Goal: Task Accomplishment & Management: Manage account settings

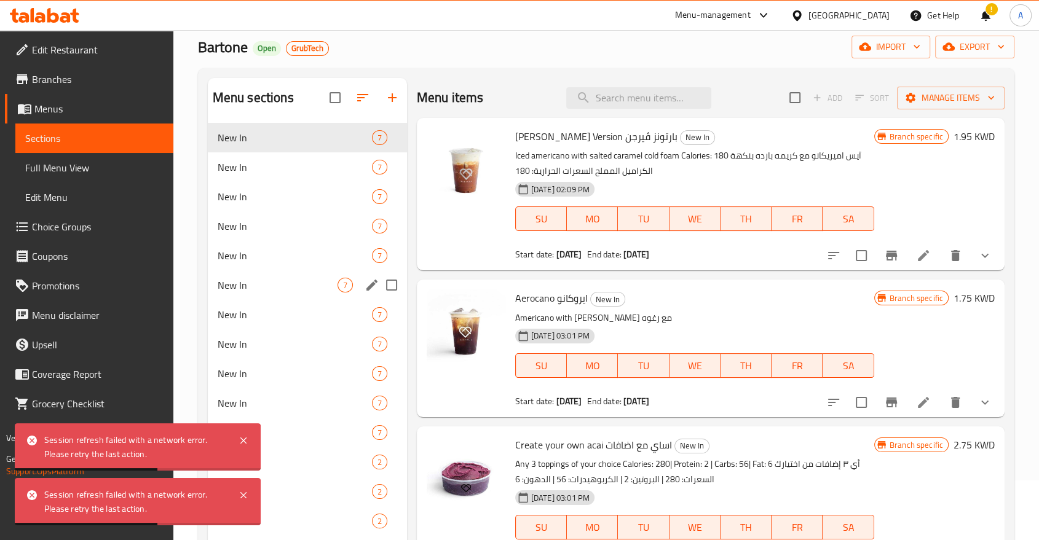
scroll to position [17, 0]
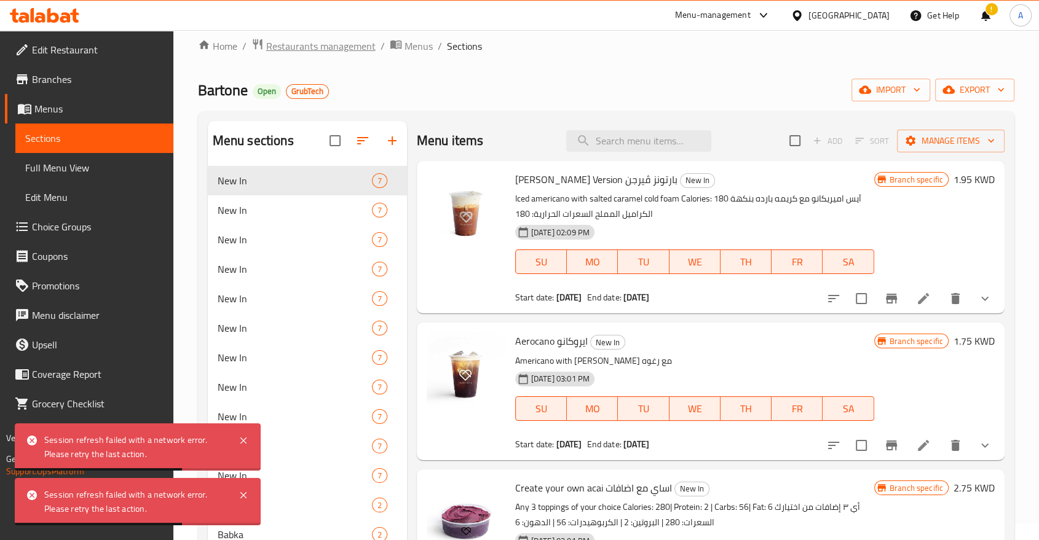
click at [302, 50] on span "Restaurants management" at bounding box center [320, 46] width 109 height 15
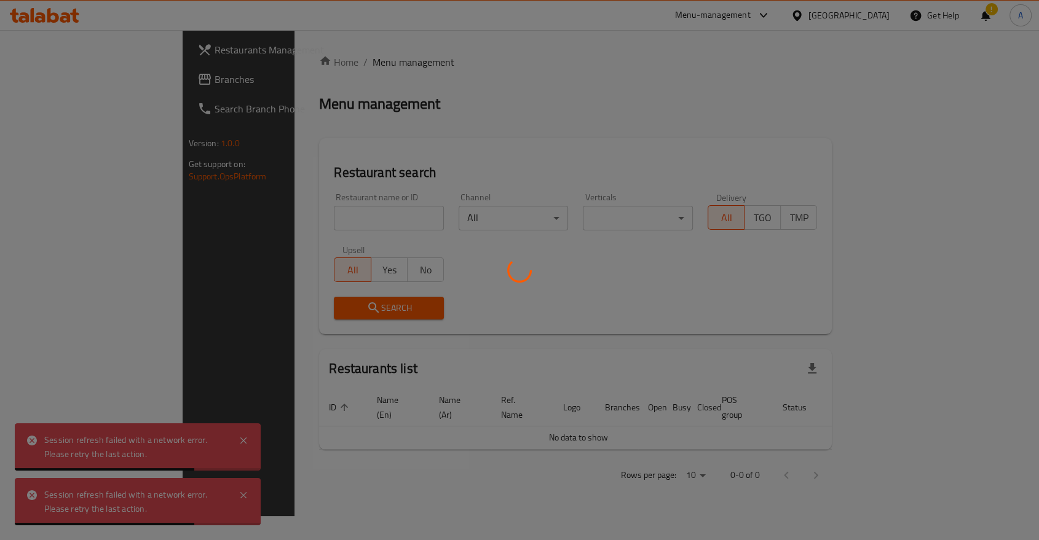
click at [302, 50] on div at bounding box center [519, 270] width 1039 height 540
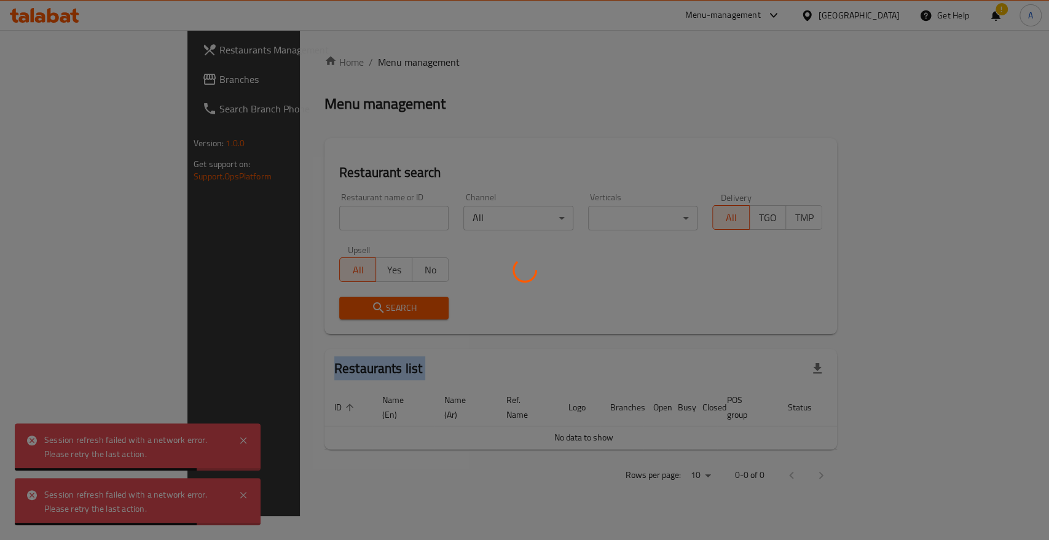
click at [302, 50] on div at bounding box center [524, 270] width 1049 height 540
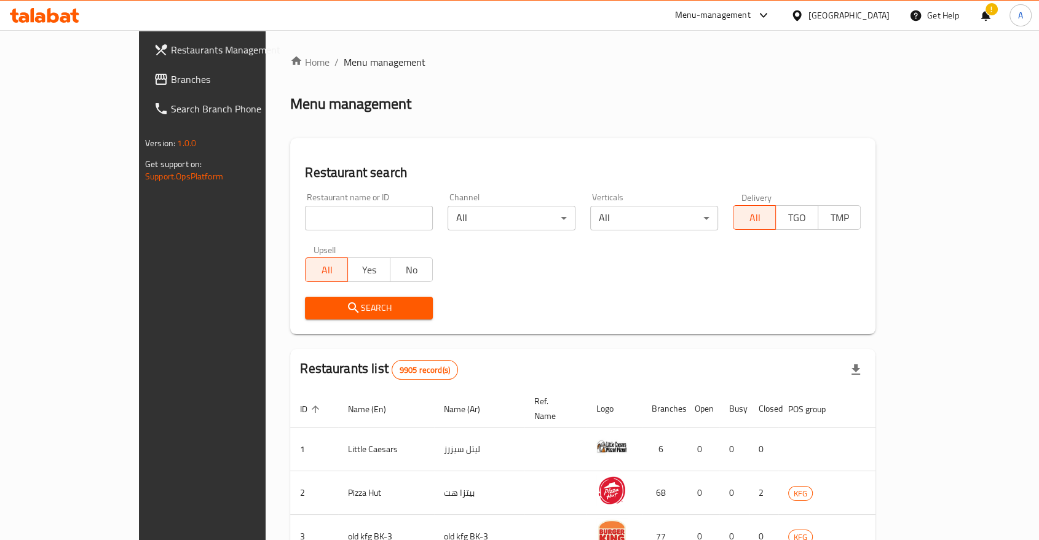
click at [305, 206] on input "search" at bounding box center [369, 218] width 128 height 25
click at [484, 102] on div "Menu management" at bounding box center [582, 104] width 585 height 20
click at [305, 206] on input "search" at bounding box center [369, 218] width 128 height 25
type input "[PERSON_NAME]"
click button "Search" at bounding box center [369, 308] width 128 height 23
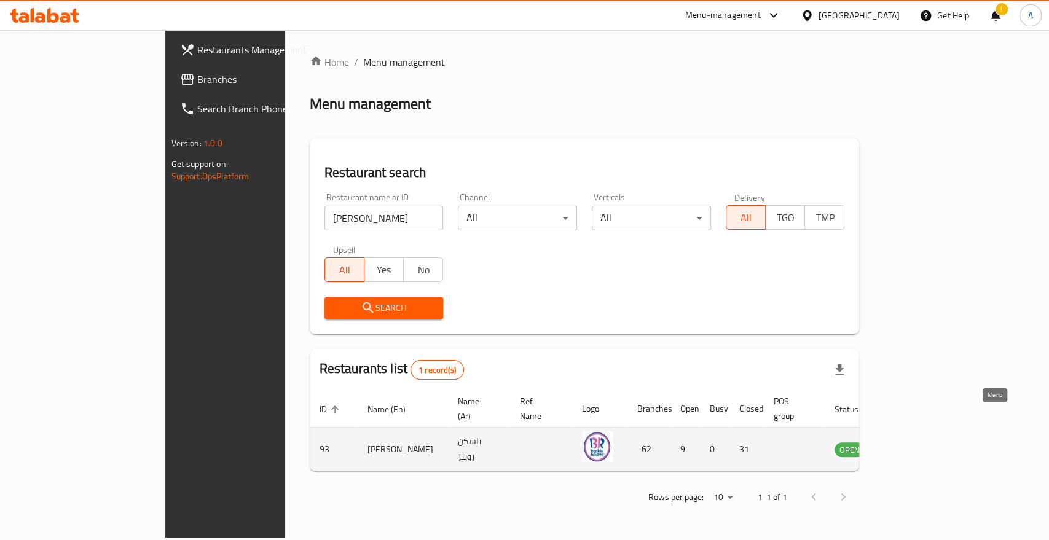
click at [914, 442] on icon "enhanced table" at bounding box center [906, 449] width 15 height 15
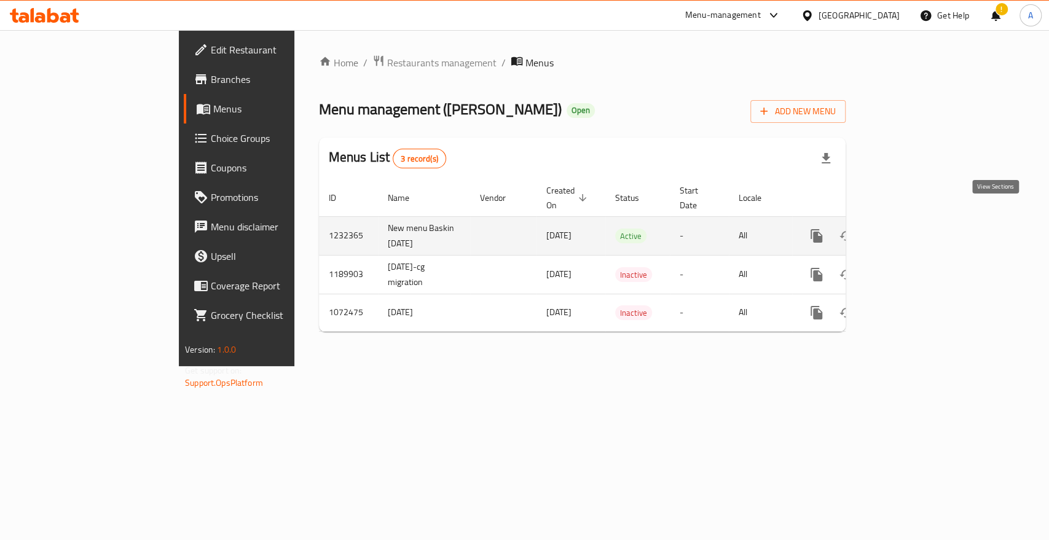
click at [913, 229] on icon "enhanced table" at bounding box center [905, 236] width 15 height 15
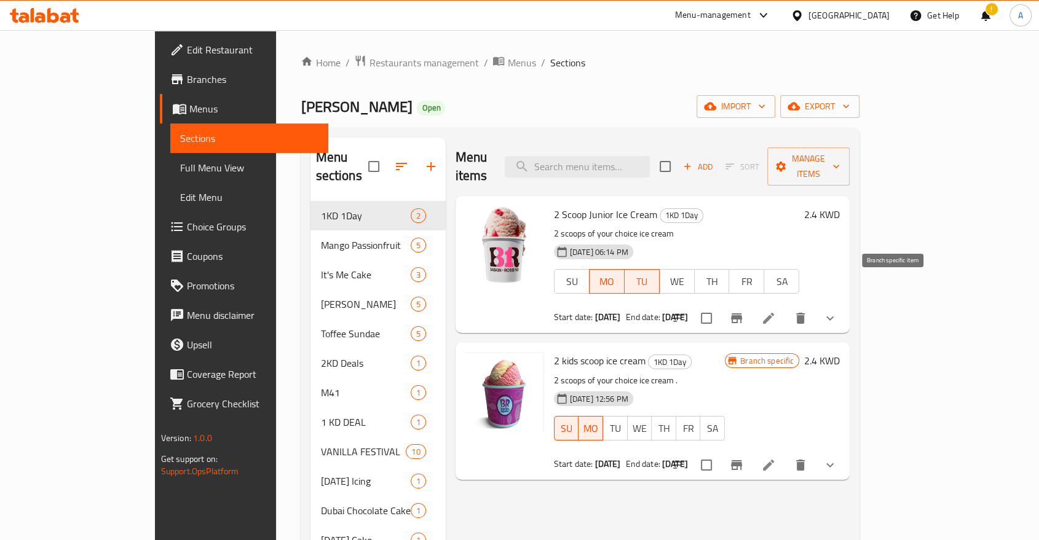
click at [744, 311] on icon "Branch-specific-item" at bounding box center [736, 318] width 15 height 15
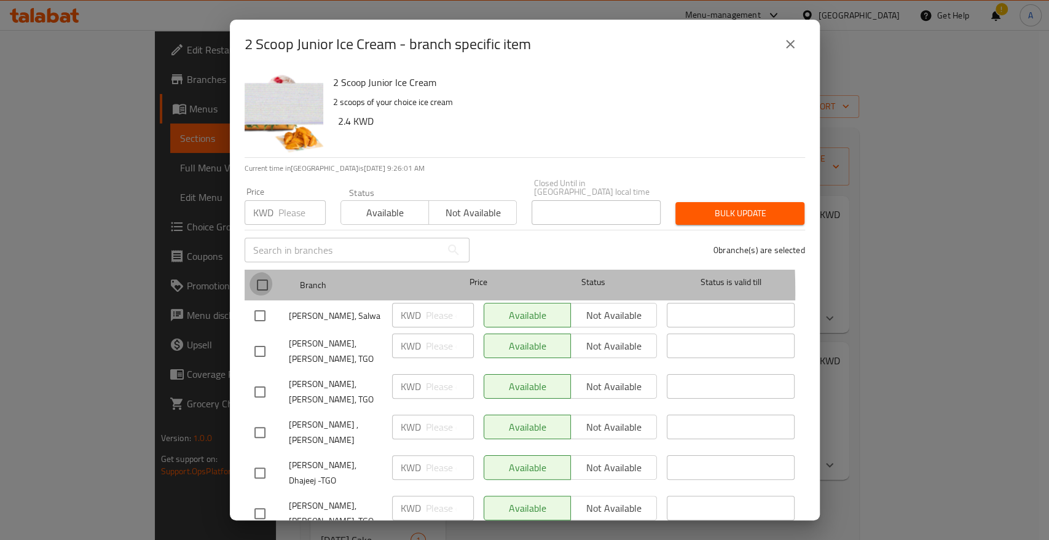
click at [259, 277] on input "checkbox" at bounding box center [263, 285] width 26 height 26
checkbox input "true"
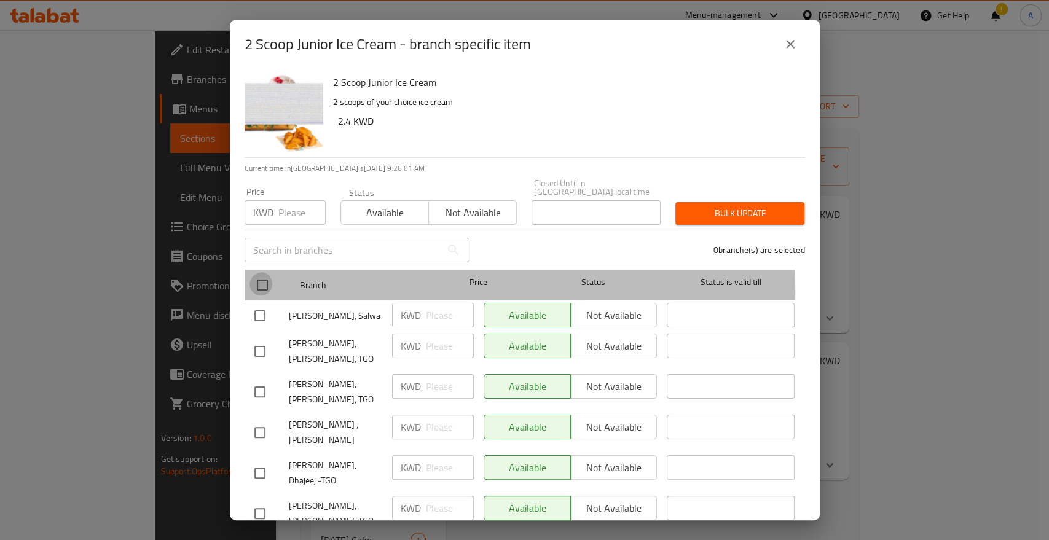
checkbox input "true"
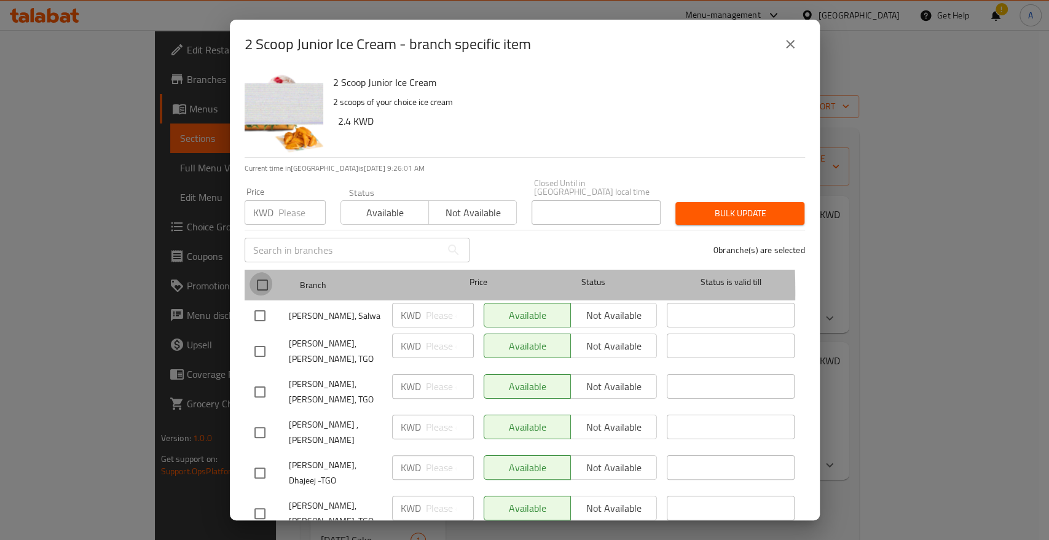
checkbox input "true"
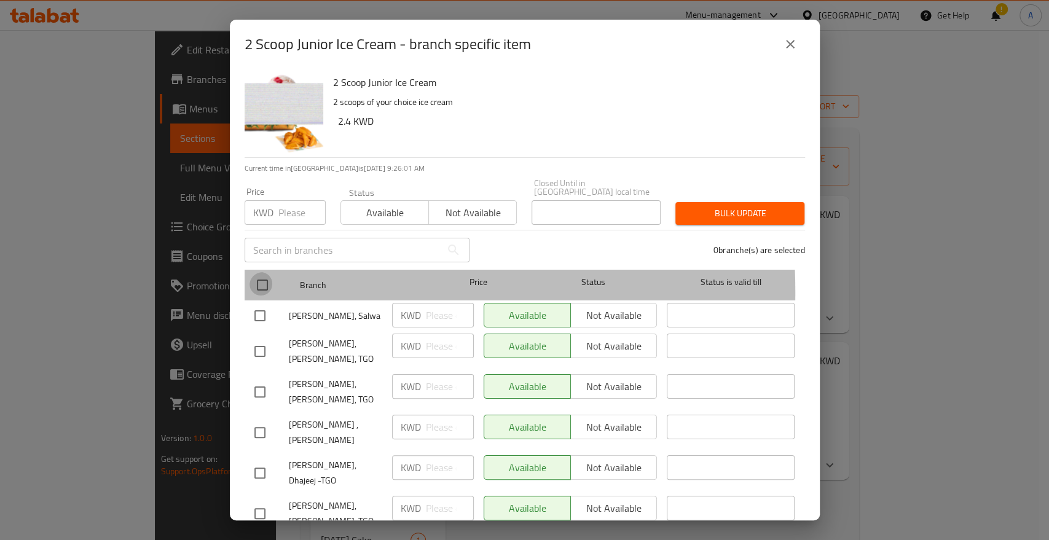
checkbox input "true"
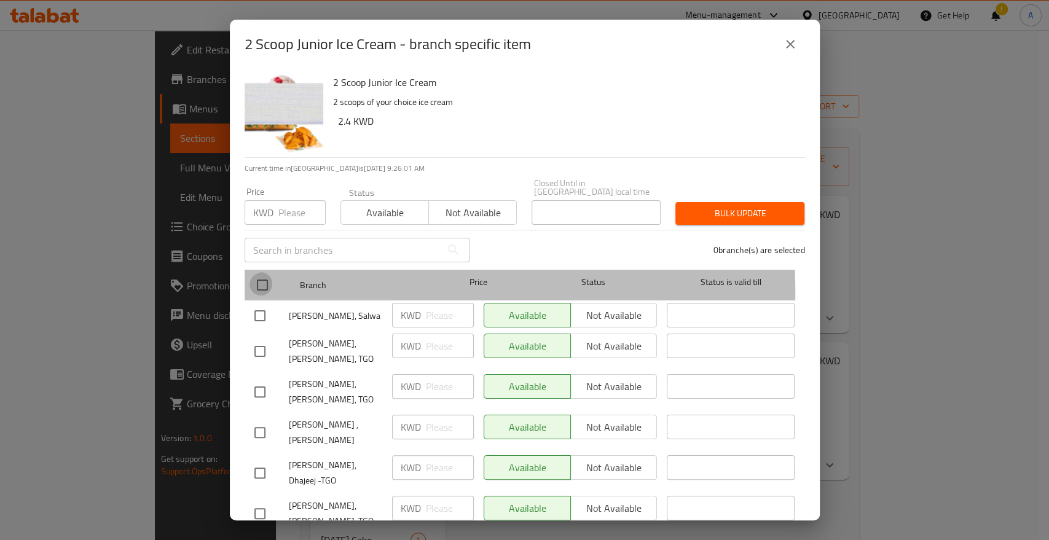
checkbox input "true"
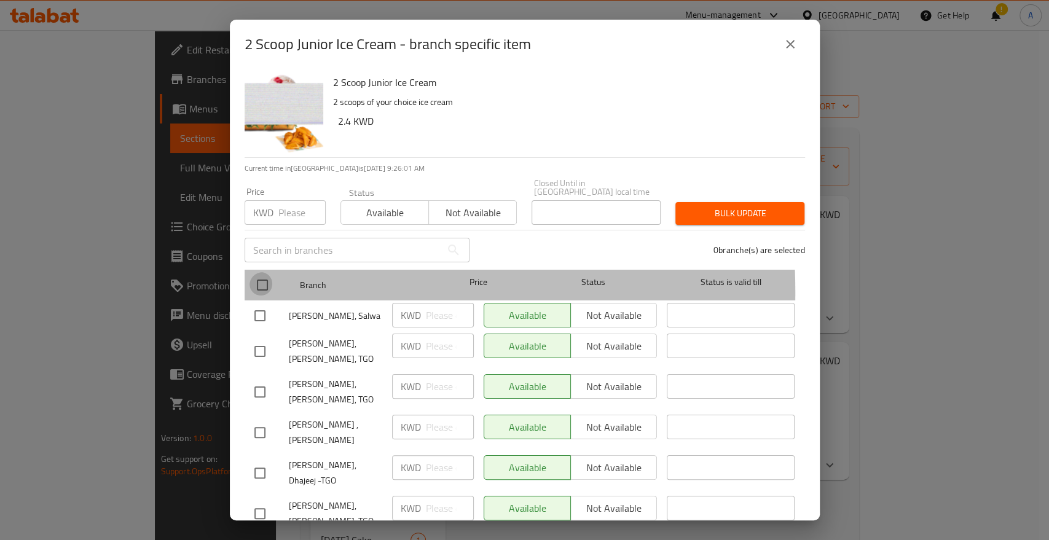
checkbox input "true"
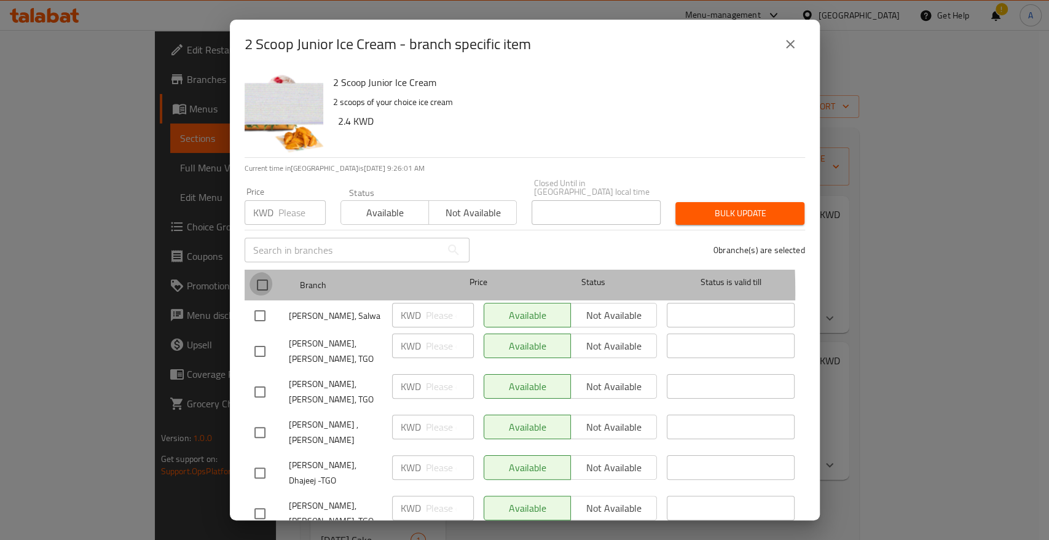
checkbox input "true"
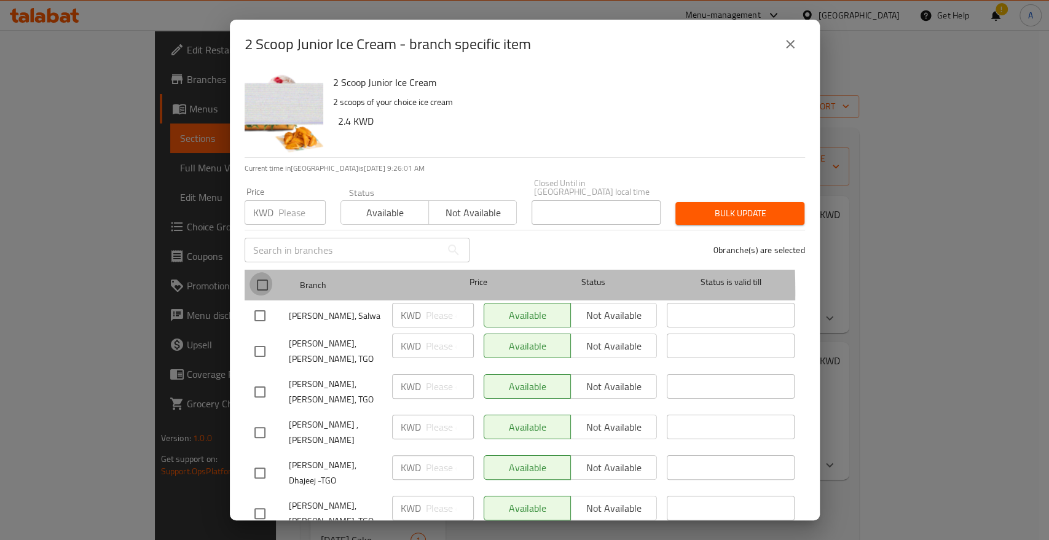
checkbox input "true"
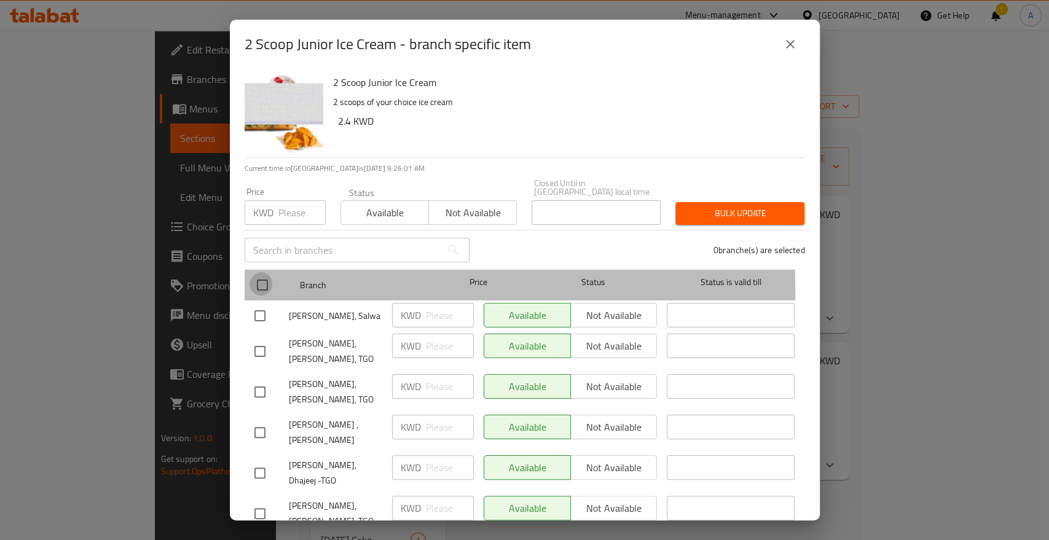
checkbox input "true"
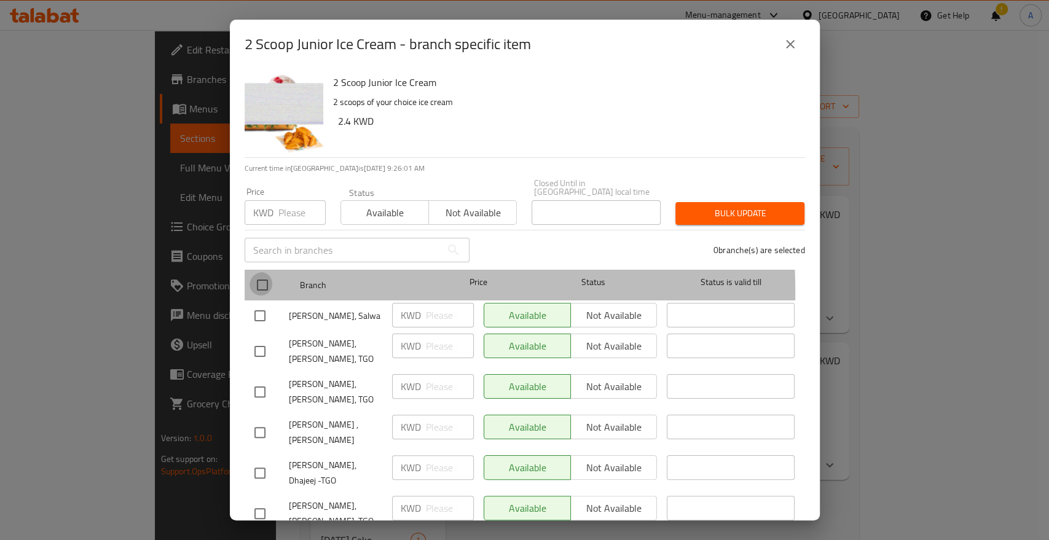
checkbox input "true"
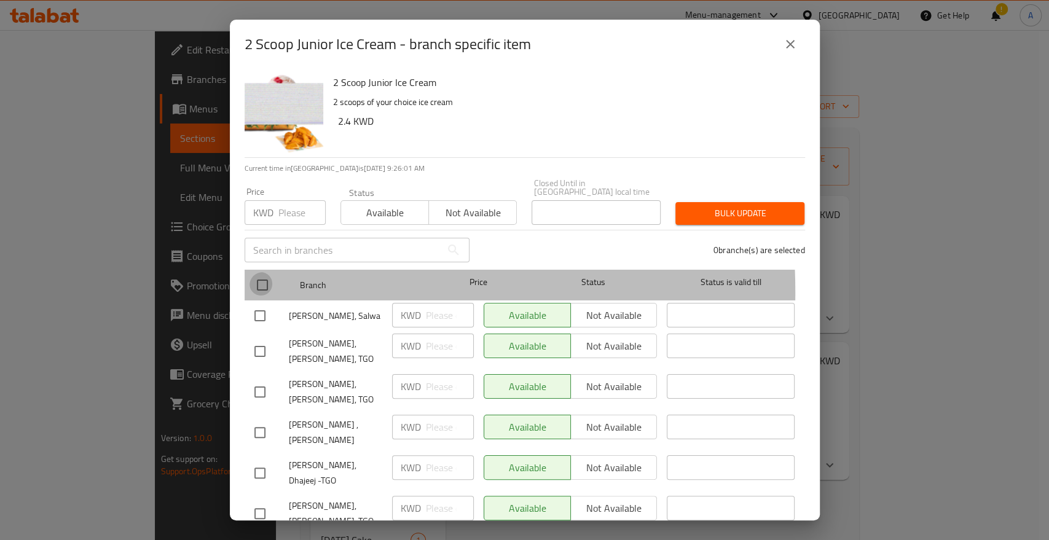
checkbox input "true"
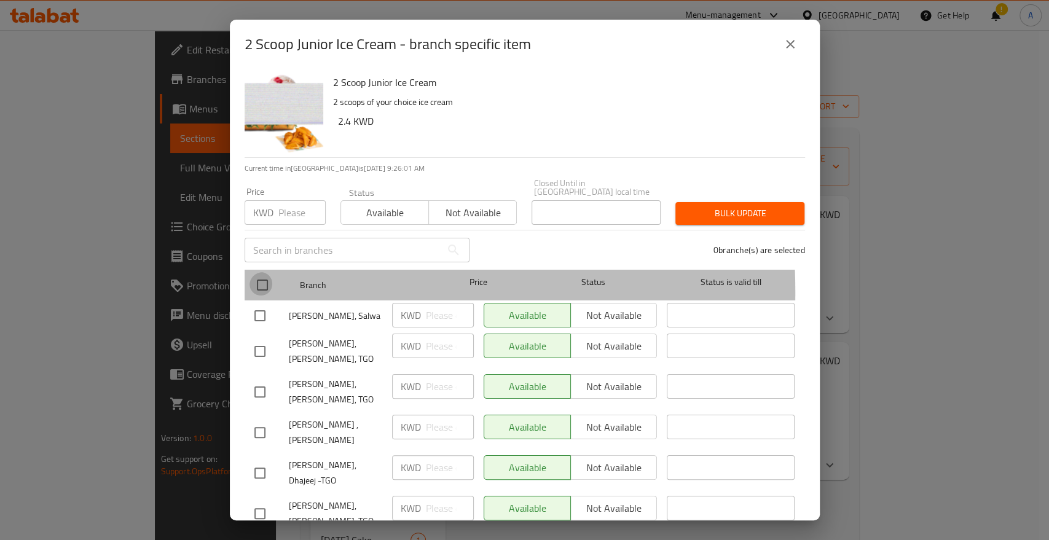
checkbox input "true"
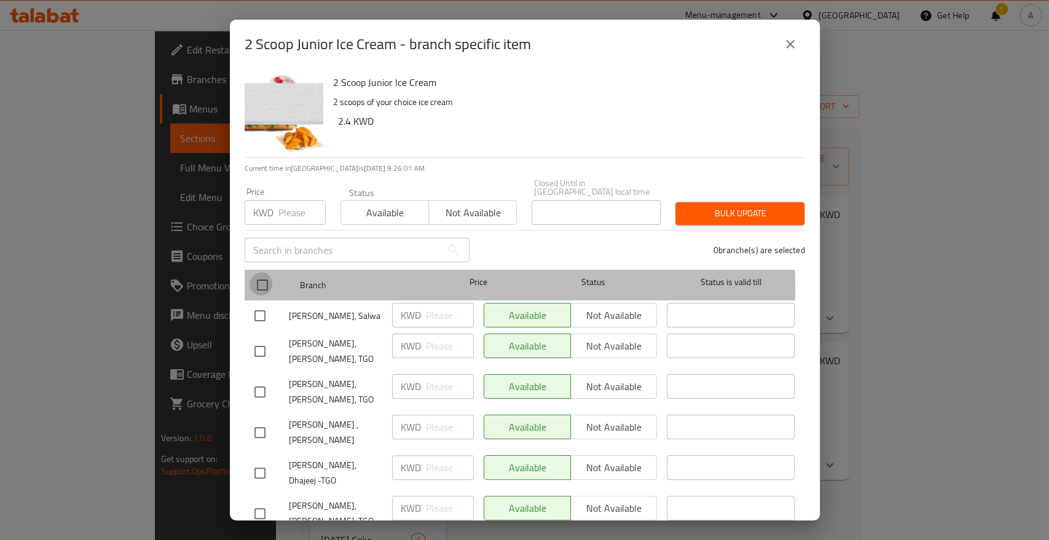
checkbox input "true"
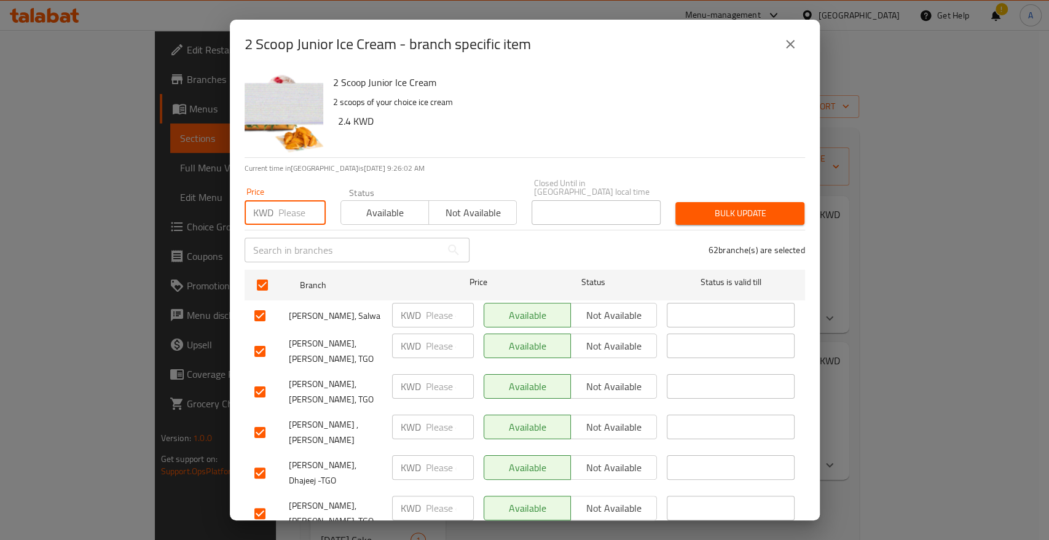
click at [278, 208] on input "number" at bounding box center [301, 212] width 47 height 25
type input "2.4"
click at [743, 206] on span "Bulk update" at bounding box center [739, 213] width 109 height 15
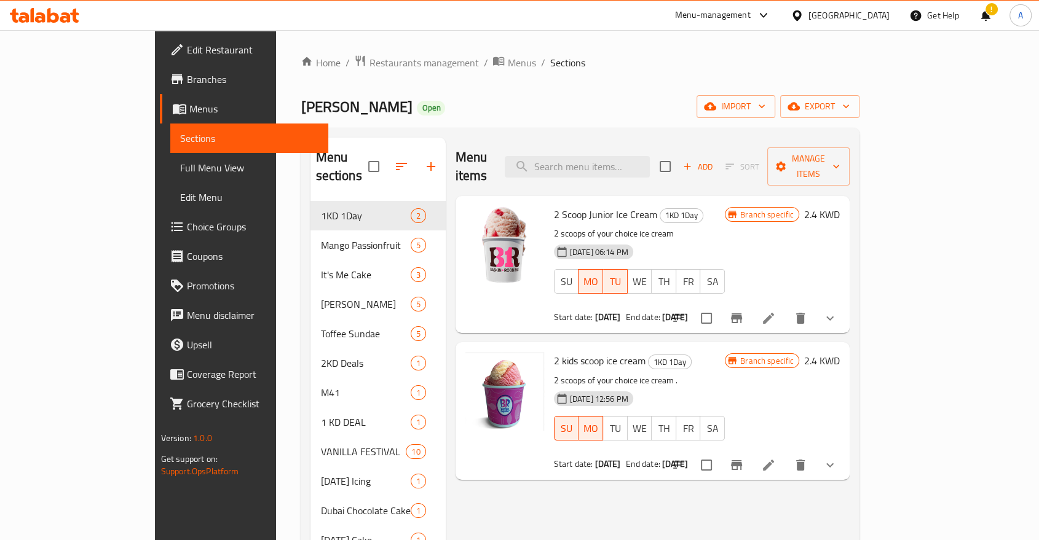
click at [363, 100] on div "Baskin Robbins Open import export" at bounding box center [580, 106] width 559 height 23
click at [187, 77] on span "Branches" at bounding box center [253, 79] width 132 height 15
